Goal: Transaction & Acquisition: Download file/media

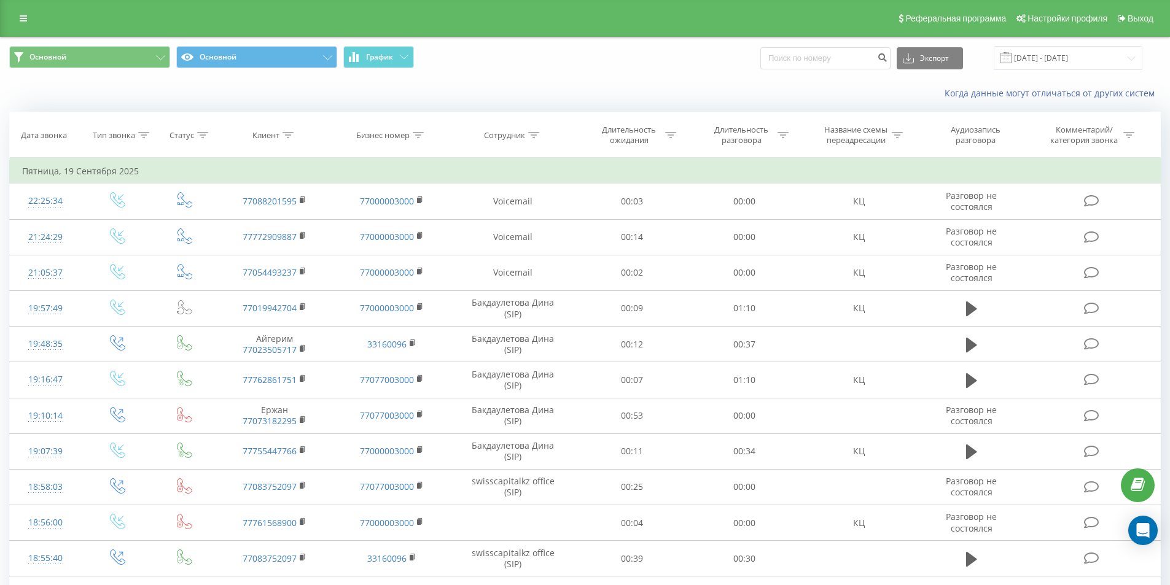
click at [1050, 50] on input "[DATE] - [DATE]" at bounding box center [1068, 58] width 149 height 24
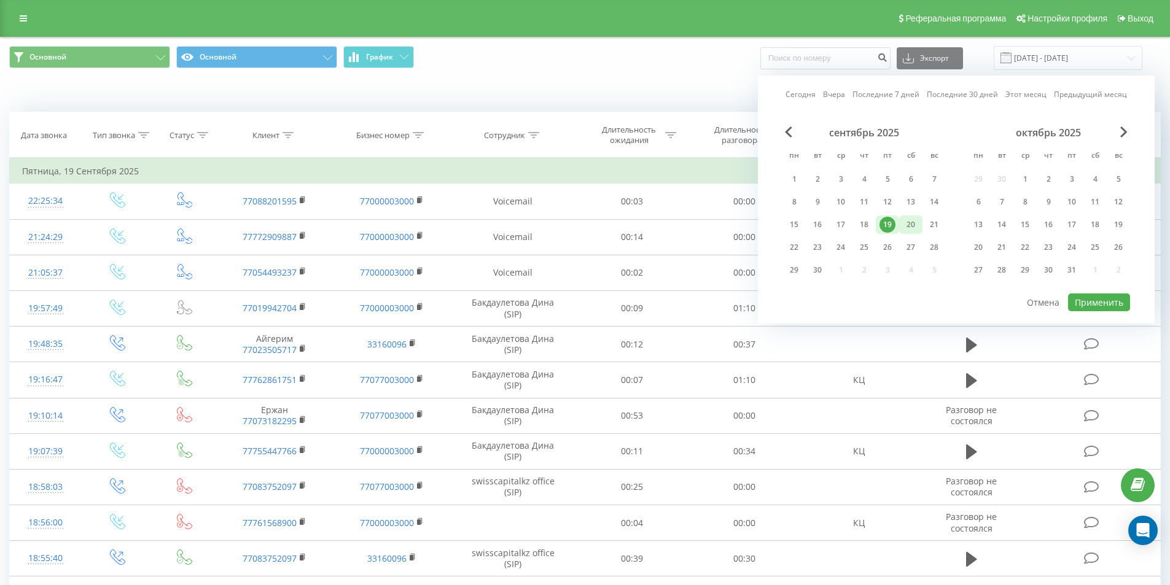
click at [907, 225] on div "20" at bounding box center [911, 225] width 16 height 16
click at [1096, 304] on button "Применить" at bounding box center [1099, 303] width 62 height 18
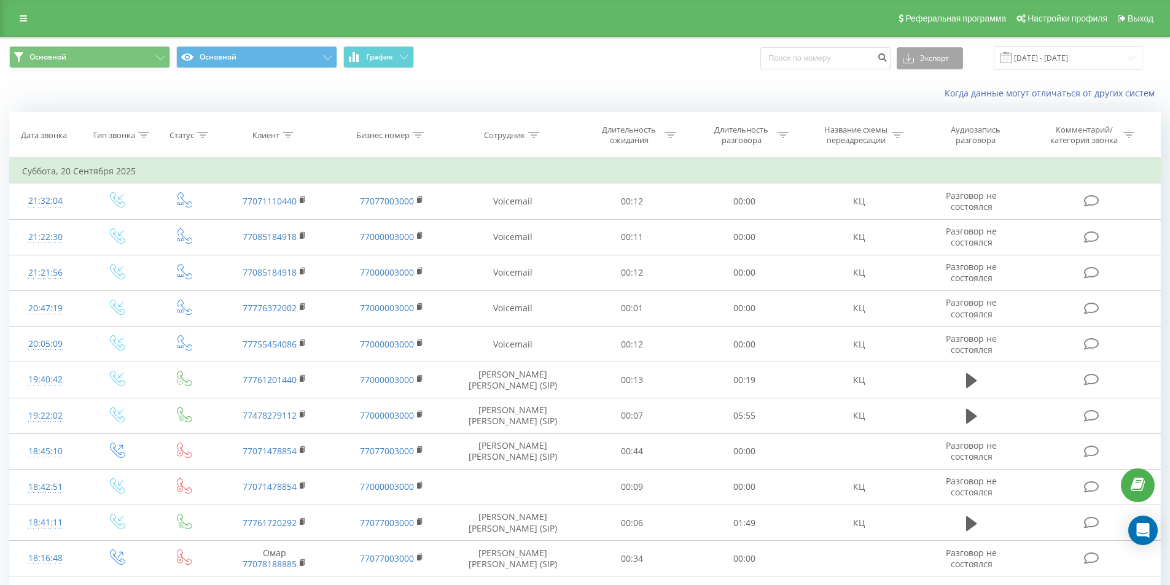
click at [910, 55] on button "Экспорт" at bounding box center [930, 58] width 66 height 22
click at [918, 102] on div ".xls" at bounding box center [929, 103] width 65 height 22
click at [1062, 57] on input "[DATE] - [DATE]" at bounding box center [1068, 58] width 149 height 24
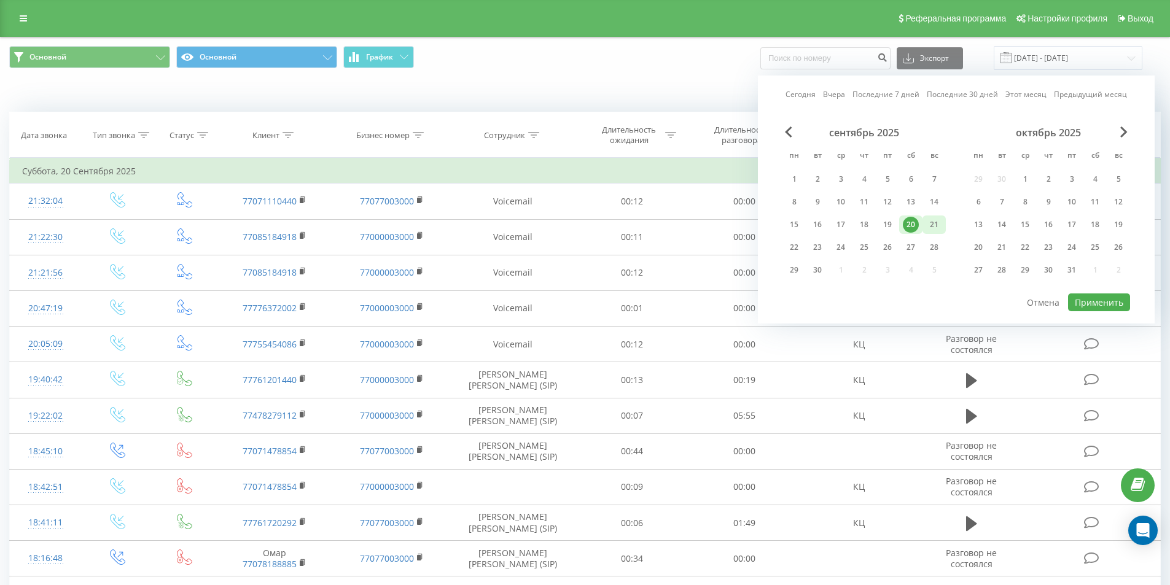
click at [927, 223] on div "21" at bounding box center [934, 225] width 16 height 16
drag, startPoint x: 1097, startPoint y: 293, endPoint x: 1096, endPoint y: 300, distance: 6.8
click at [1097, 294] on div "Сегодня Вчера Последние 7 дней Последние 30 дней Этот месяц Предыдущий месяц се…" at bounding box center [956, 200] width 397 height 248
drag, startPoint x: 1096, startPoint y: 300, endPoint x: 1091, endPoint y: 306, distance: 7.9
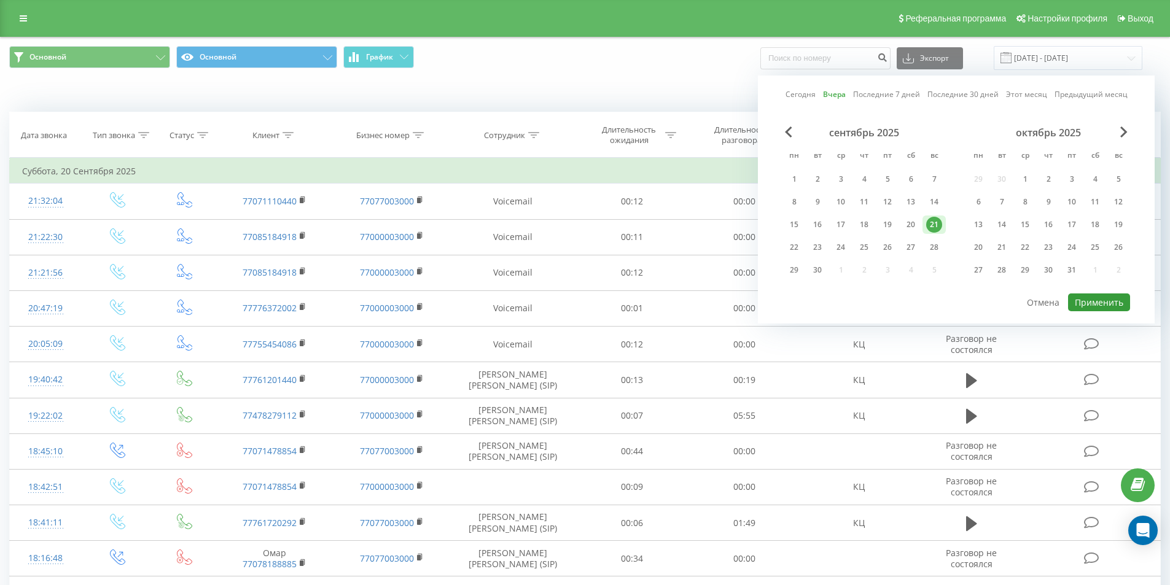
click at [1096, 300] on button "Применить" at bounding box center [1099, 303] width 62 height 18
type input "[DATE] - [DATE]"
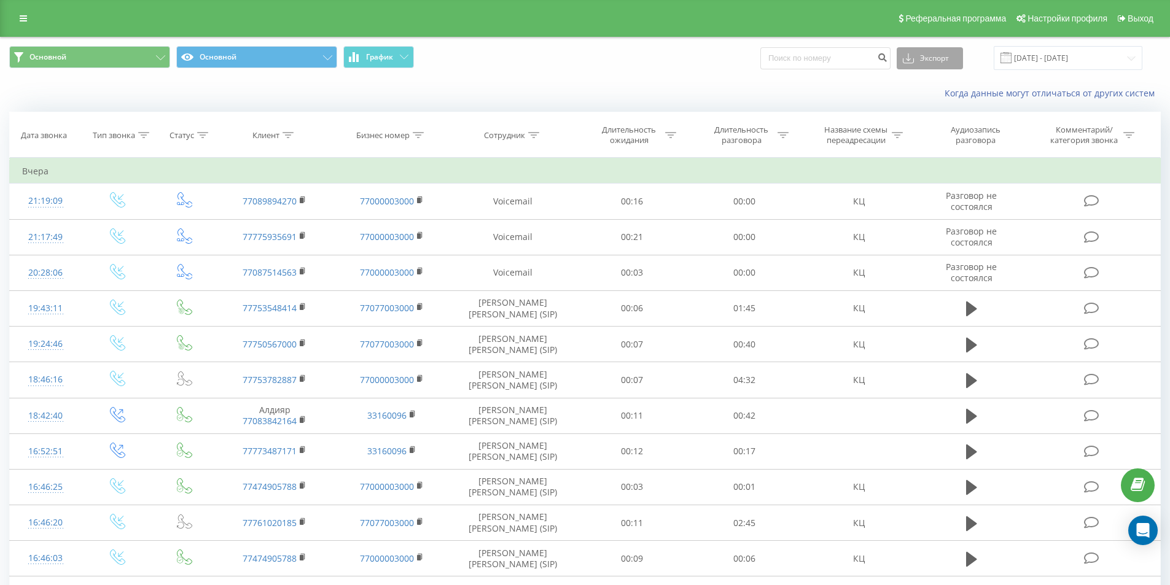
click at [940, 55] on button "Экспорт" at bounding box center [930, 58] width 66 height 22
click at [937, 104] on div ".xls" at bounding box center [929, 103] width 65 height 22
